Goal: Task Accomplishment & Management: Check status

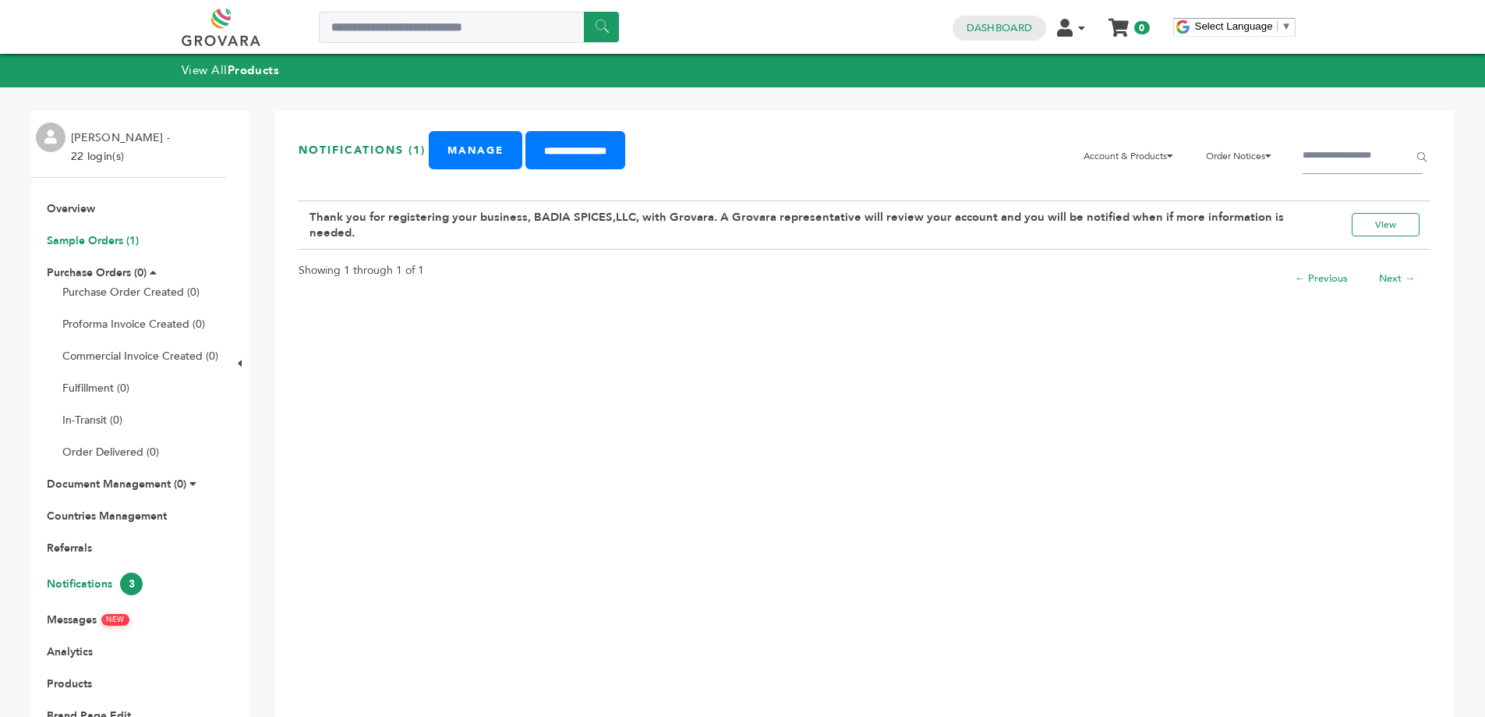
click at [94, 241] on link "Sample Orders (1)" at bounding box center [93, 240] width 92 height 15
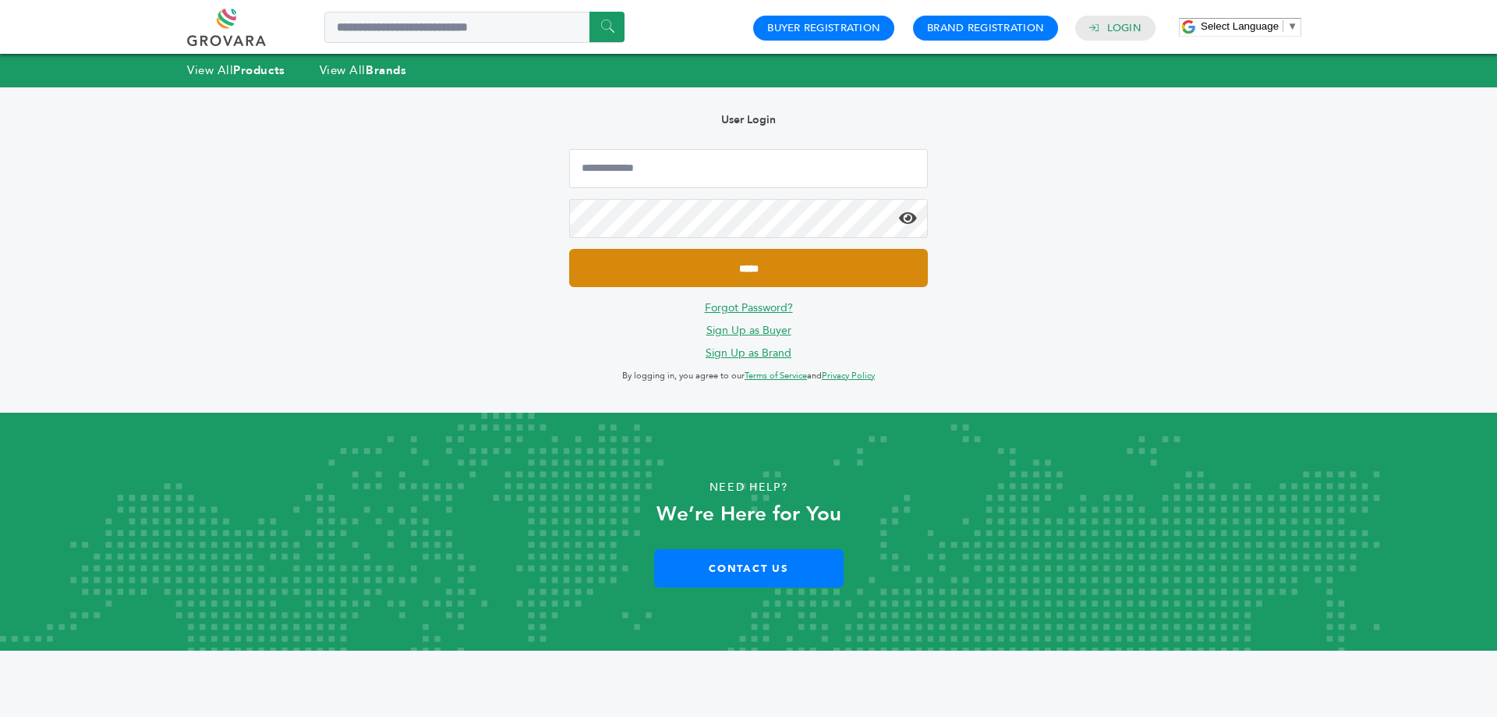
type input "**********"
click at [802, 265] on input "*****" at bounding box center [748, 268] width 359 height 38
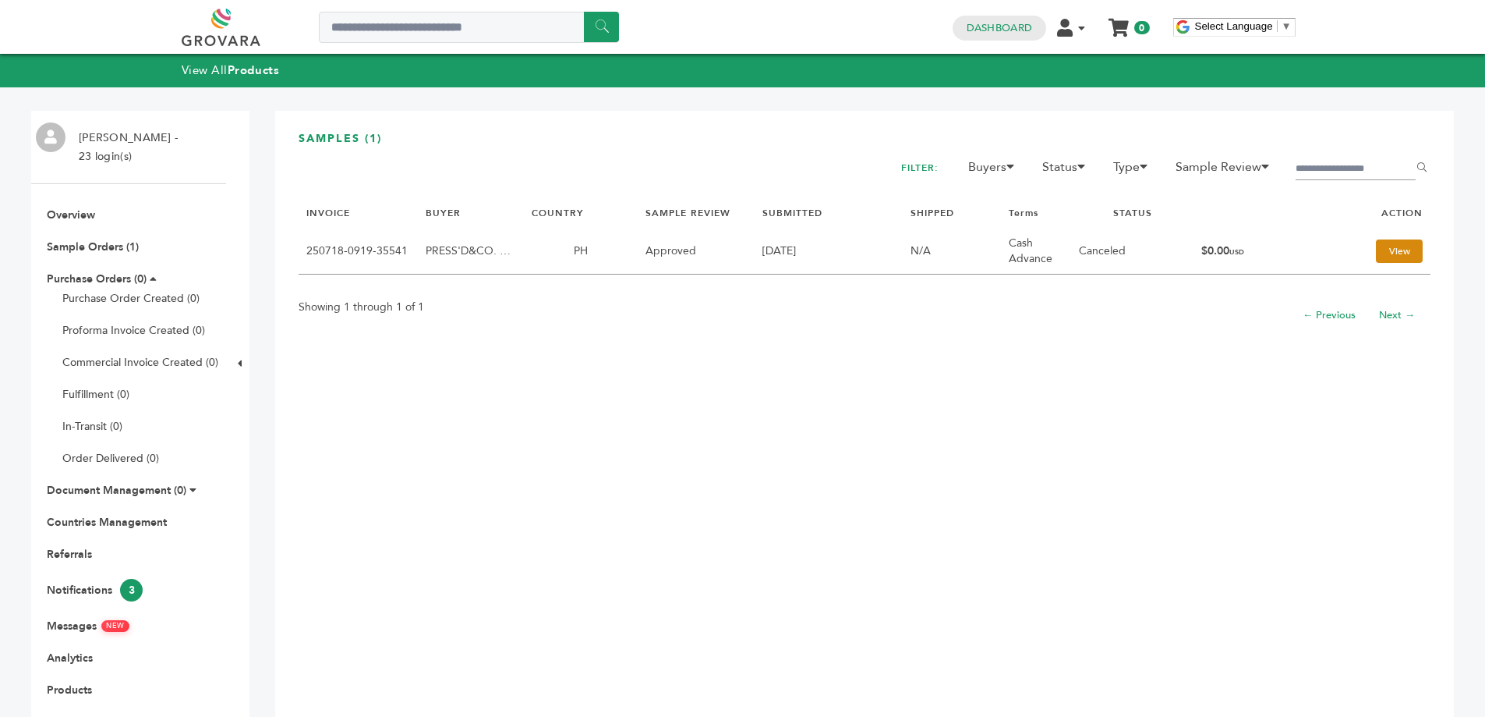
click at [1382, 243] on link "View" at bounding box center [1399, 250] width 47 height 23
